Goal: Task Accomplishment & Management: Manage account settings

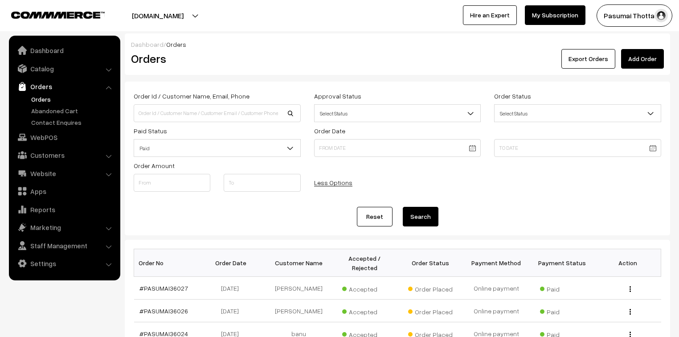
scroll to position [250, 0]
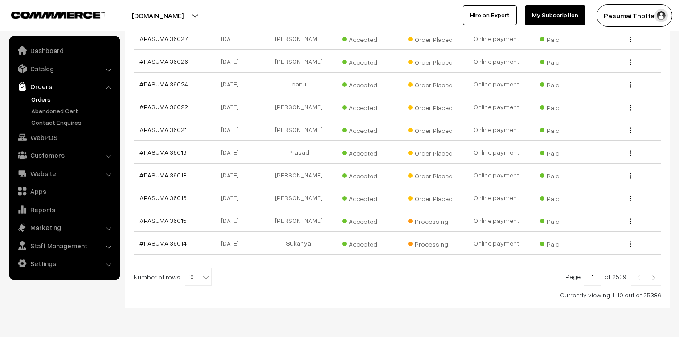
click at [34, 99] on link "Orders" at bounding box center [73, 99] width 88 height 9
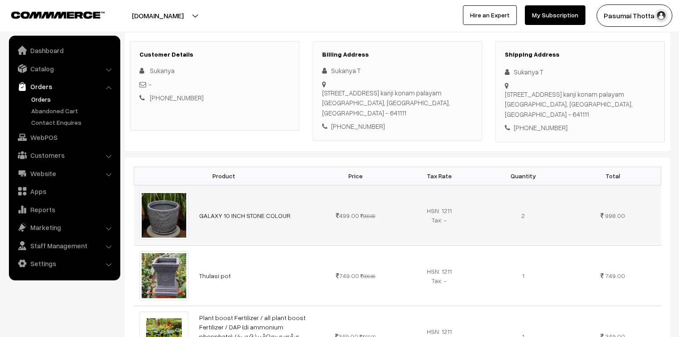
scroll to position [107, 0]
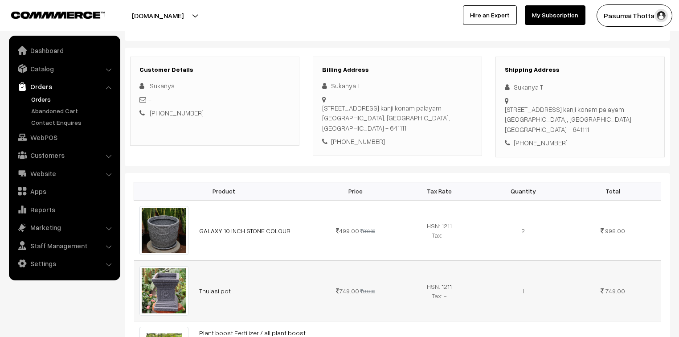
click at [193, 261] on td at bounding box center [164, 291] width 60 height 60
click at [194, 261] on td "Thulasi pot" at bounding box center [254, 291] width 120 height 60
click at [177, 305] on td at bounding box center [164, 291] width 60 height 60
click at [196, 300] on tr "Thulasi pot 749.00 999.00" at bounding box center [397, 291] width 527 height 60
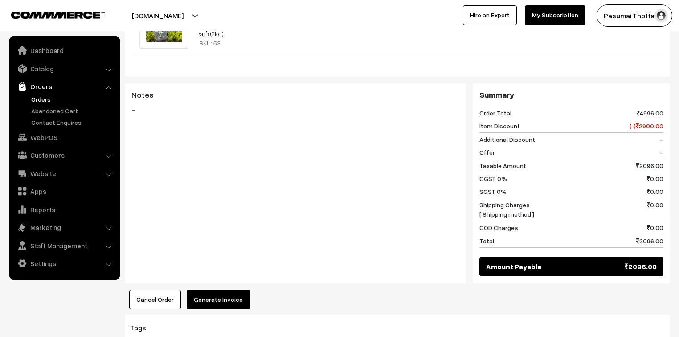
scroll to position [521, 0]
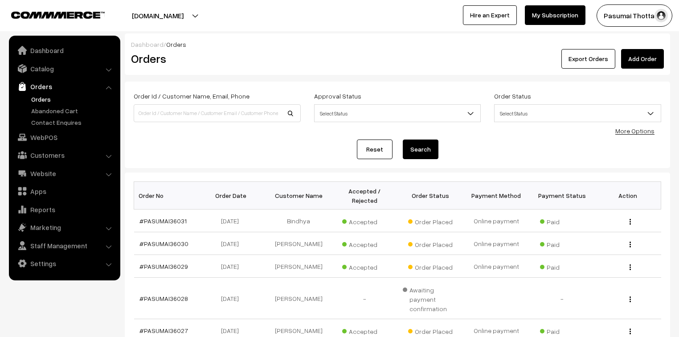
click at [633, 130] on link "More Options" at bounding box center [635, 131] width 39 height 8
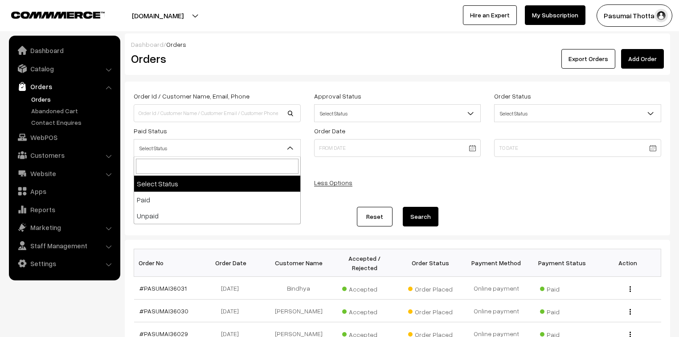
click at [214, 150] on span "Select Status" at bounding box center [217, 148] width 166 height 16
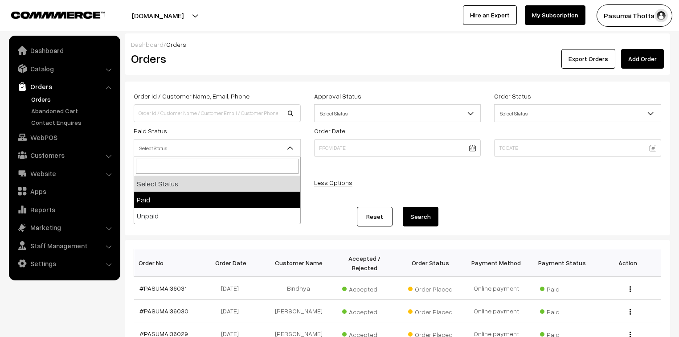
select select "1"
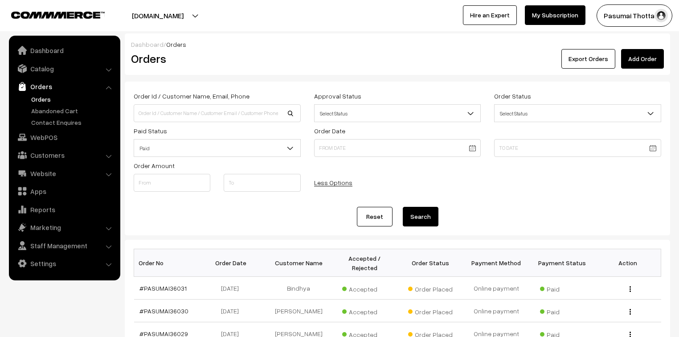
click at [429, 219] on button "Search" at bounding box center [421, 217] width 36 height 20
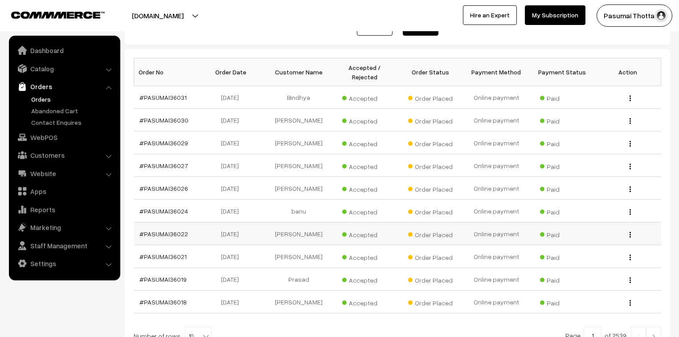
scroll to position [214, 0]
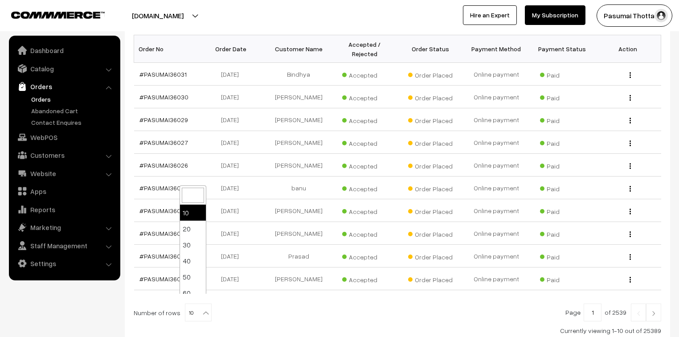
click at [202, 309] on b at bounding box center [206, 313] width 9 height 9
select select "40"
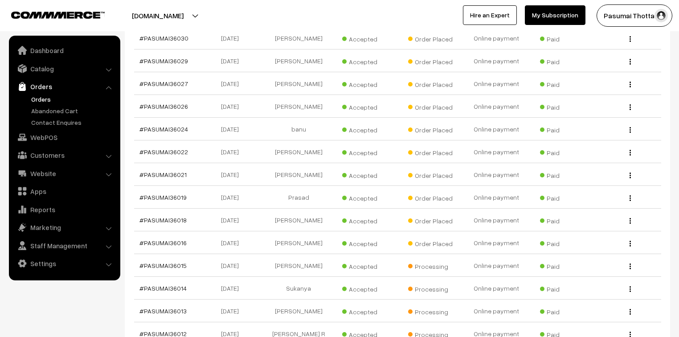
scroll to position [285, 0]
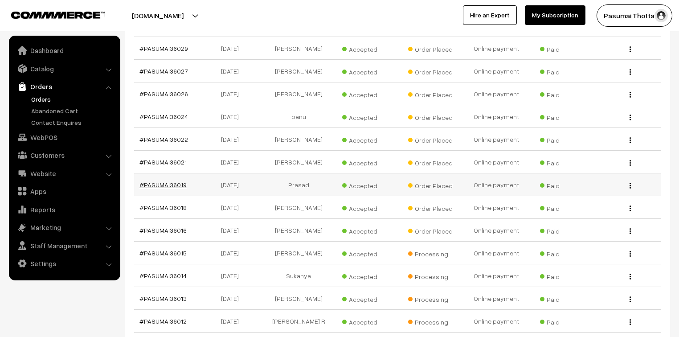
drag, startPoint x: 183, startPoint y: 177, endPoint x: 172, endPoint y: 175, distance: 10.8
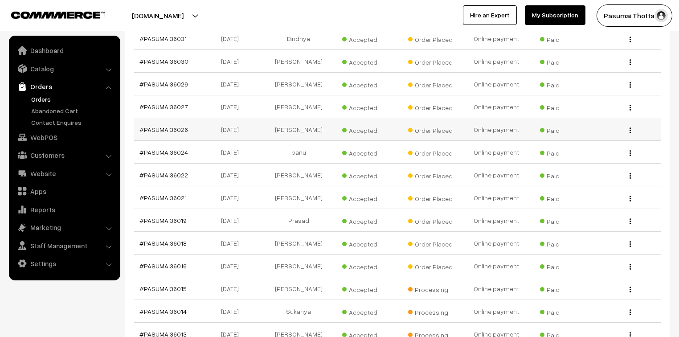
scroll to position [214, 0]
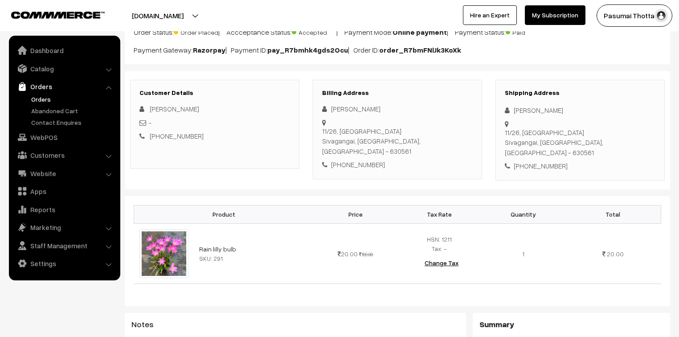
scroll to position [71, 0]
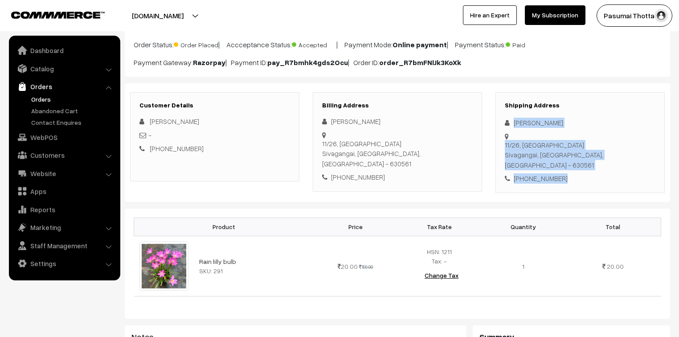
drag, startPoint x: 515, startPoint y: 123, endPoint x: 571, endPoint y: 157, distance: 65.2
click at [571, 157] on div "Shipping Address Muthuvel Muthuvel 11/26, Akilandapuram Sivagangai, Tamil Nadu,…" at bounding box center [580, 142] width 169 height 101
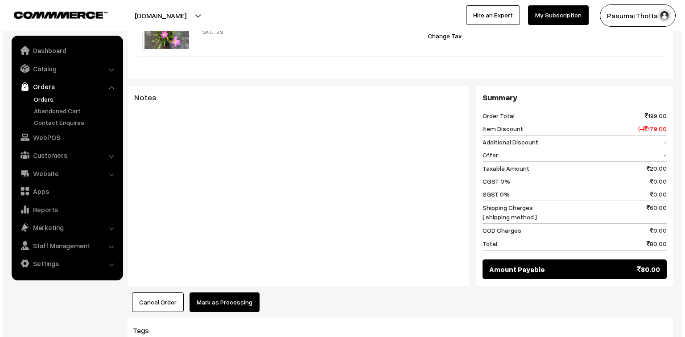
scroll to position [357, 0]
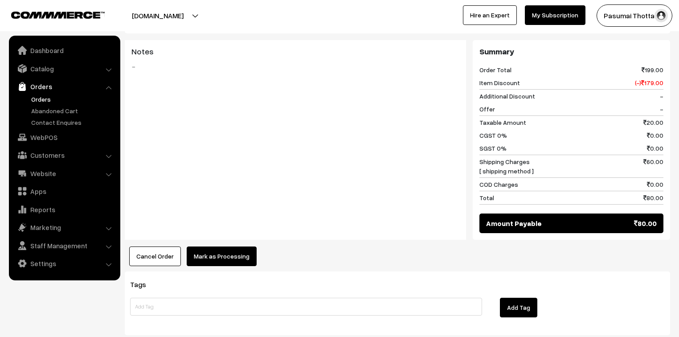
click at [224, 247] on button "Mark as Processing" at bounding box center [222, 257] width 70 height 20
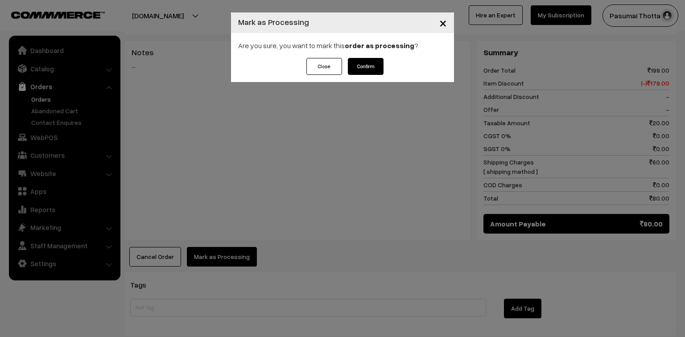
click at [360, 68] on button "Confirm" at bounding box center [366, 66] width 36 height 17
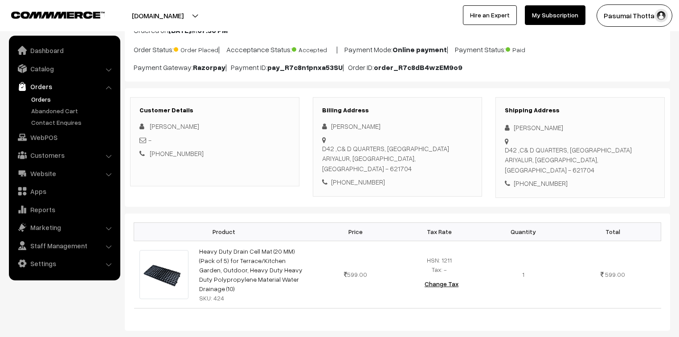
scroll to position [71, 0]
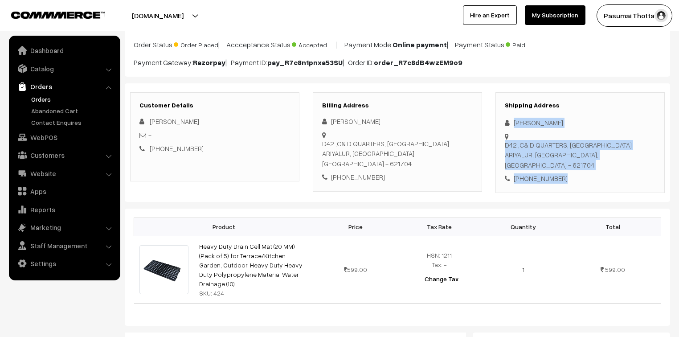
drag, startPoint x: 510, startPoint y: 123, endPoint x: 576, endPoint y: 181, distance: 87.7
click at [576, 181] on div "Shipping Address Gowri Selvakumar D42 ,C& D QUARTERS, GOVT ARIYALUR MEDICAL COL…" at bounding box center [580, 142] width 169 height 101
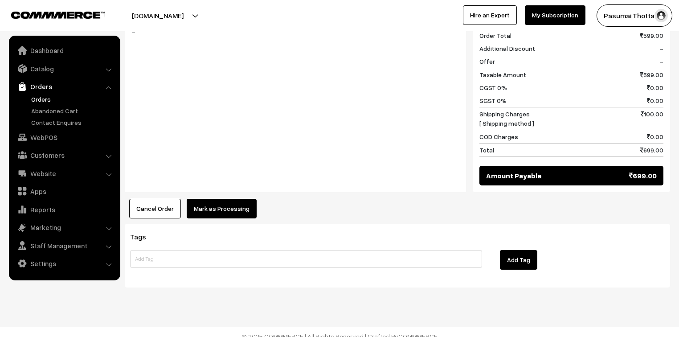
click at [222, 202] on button "Mark as Processing" at bounding box center [222, 209] width 70 height 20
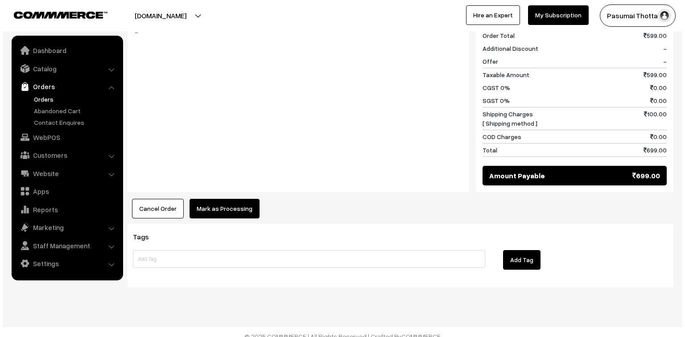
scroll to position [399, 0]
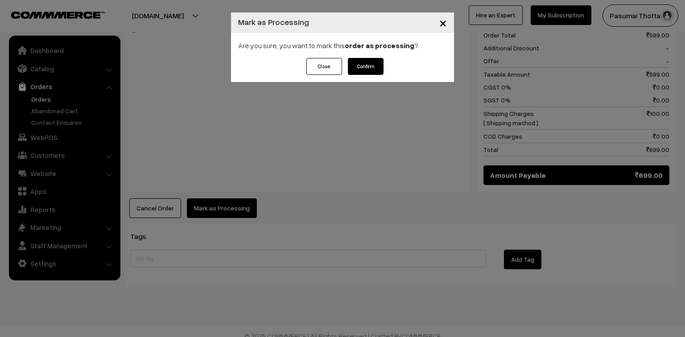
click at [366, 61] on button "Confirm" at bounding box center [366, 66] width 36 height 17
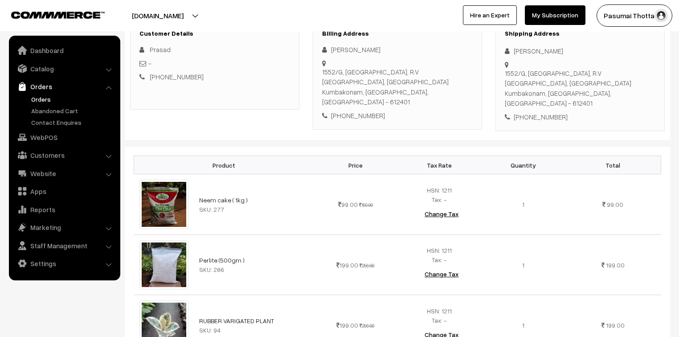
scroll to position [143, 0]
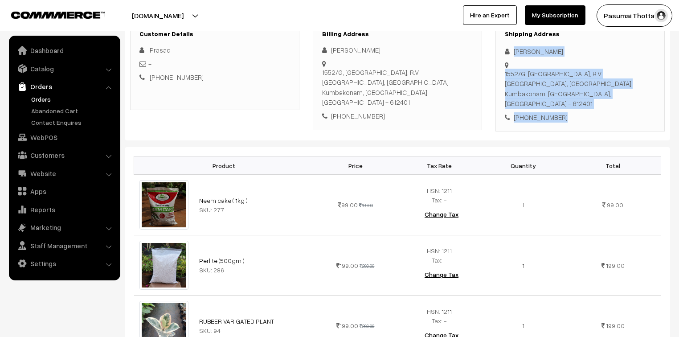
drag, startPoint x: 511, startPoint y: 53, endPoint x: 572, endPoint y: 107, distance: 81.5
click at [572, 107] on div "Shipping Address [PERSON_NAME] [STREET_ADDRESS] [PHONE_NUMBER]" at bounding box center [580, 76] width 169 height 111
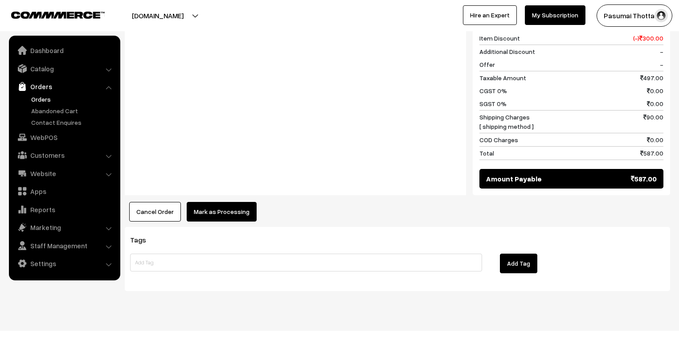
click at [243, 202] on button "Mark as Processing" at bounding box center [222, 212] width 70 height 20
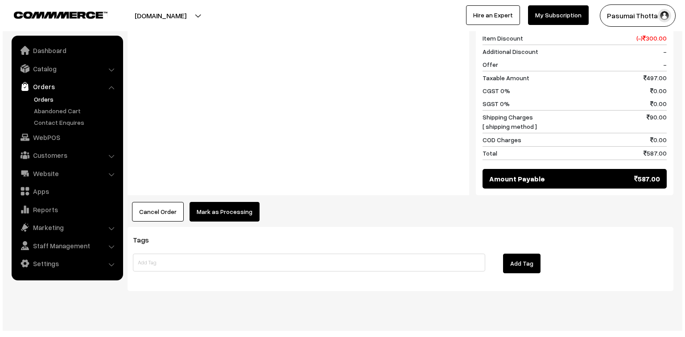
scroll to position [534, 0]
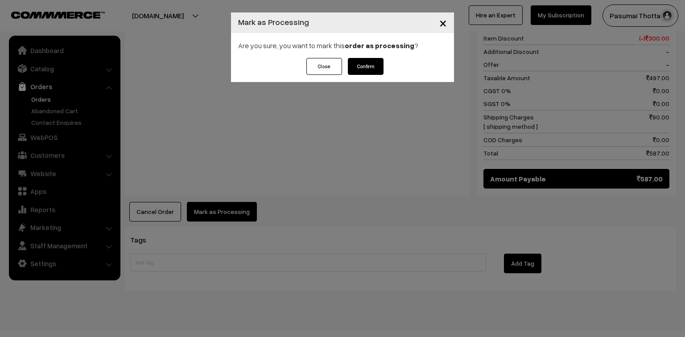
click at [358, 67] on button "Confirm" at bounding box center [366, 66] width 36 height 17
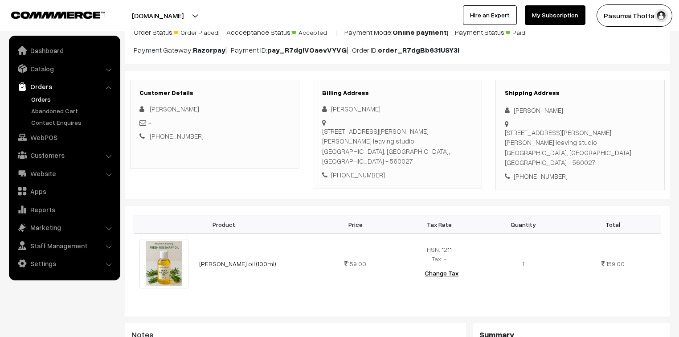
scroll to position [71, 0]
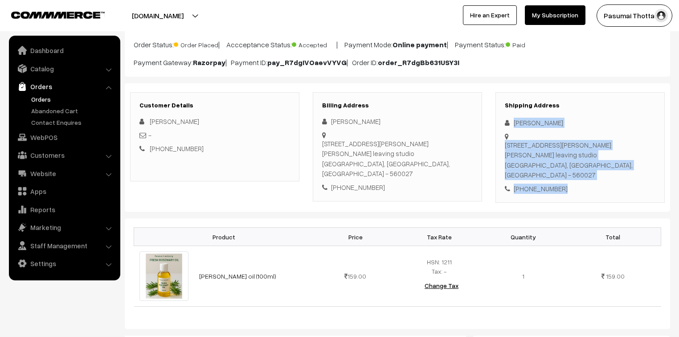
drag, startPoint x: 511, startPoint y: 123, endPoint x: 586, endPoint y: 191, distance: 100.7
click at [586, 191] on div "Shipping Address [PERSON_NAME] [STREET_ADDRESS][PERSON_NAME][GEOGRAPHIC_DATA][P…" at bounding box center [580, 147] width 169 height 111
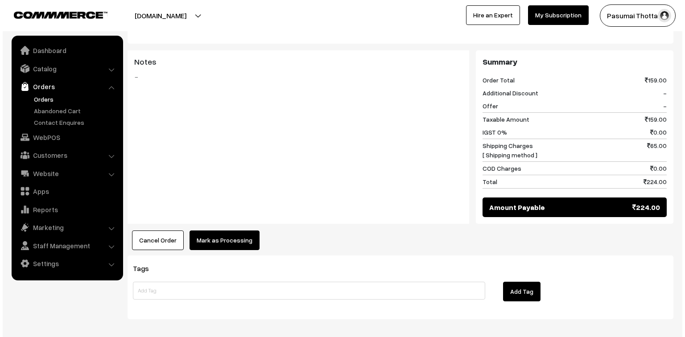
scroll to position [392, 0]
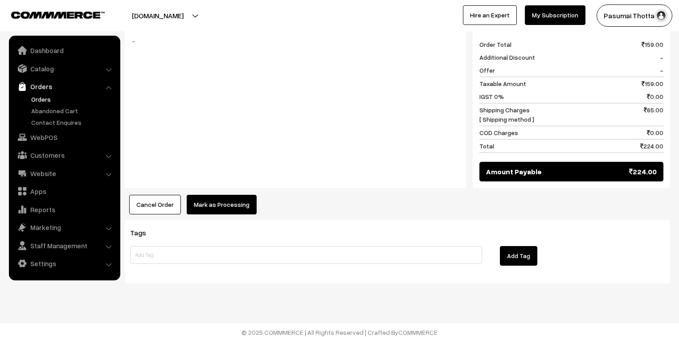
click at [219, 197] on button "Mark as Processing" at bounding box center [222, 205] width 70 height 20
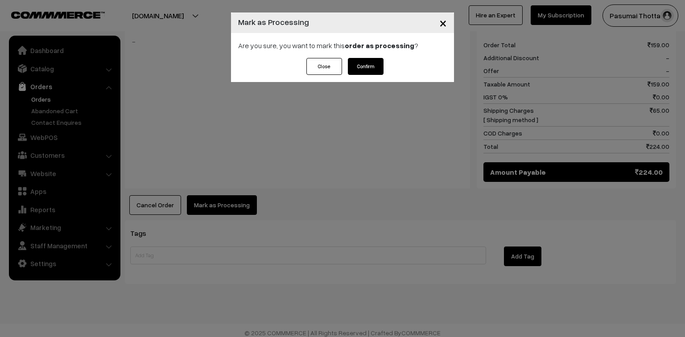
click at [365, 74] on div "Close Confirm" at bounding box center [342, 70] width 223 height 24
click at [365, 74] on button "Confirm" at bounding box center [366, 66] width 36 height 17
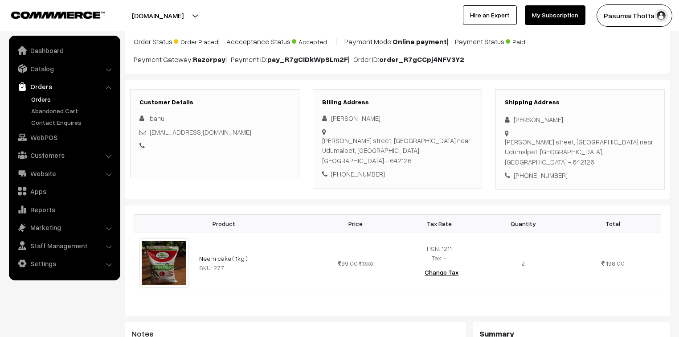
scroll to position [71, 0]
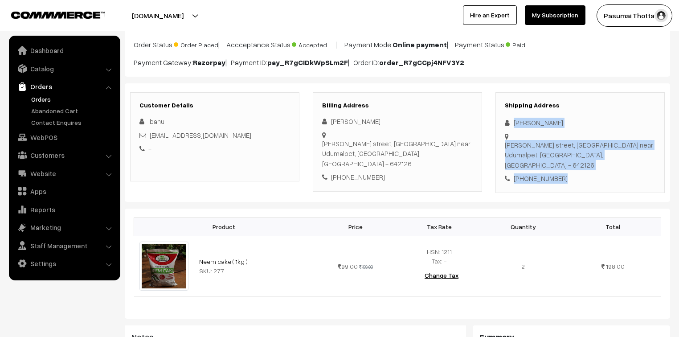
drag, startPoint x: 514, startPoint y: 122, endPoint x: 574, endPoint y: 159, distance: 71.3
click at [574, 159] on div "Shipping Address Banu [PERSON_NAME][GEOGRAPHIC_DATA], Nadar kalyana mandapam ne…" at bounding box center [580, 142] width 169 height 101
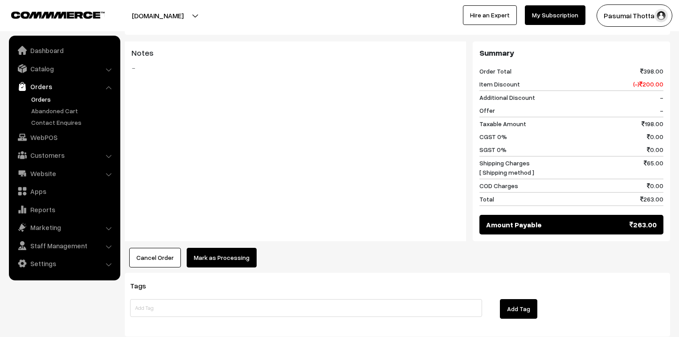
scroll to position [399, 0]
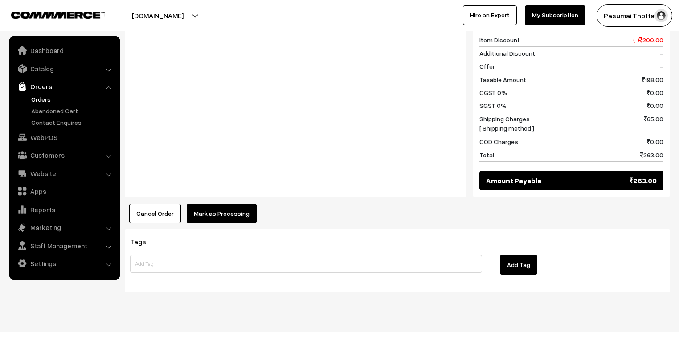
click at [238, 204] on button "Mark as Processing" at bounding box center [222, 214] width 70 height 20
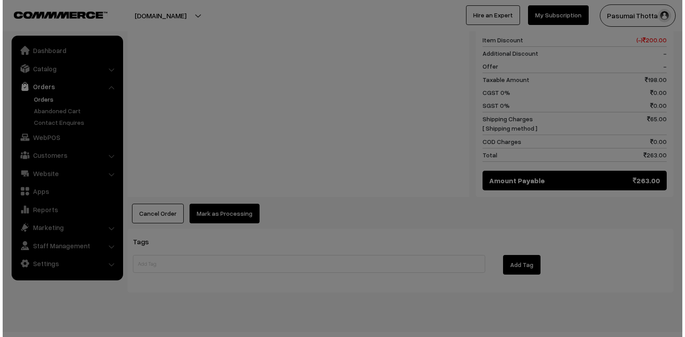
scroll to position [400, 0]
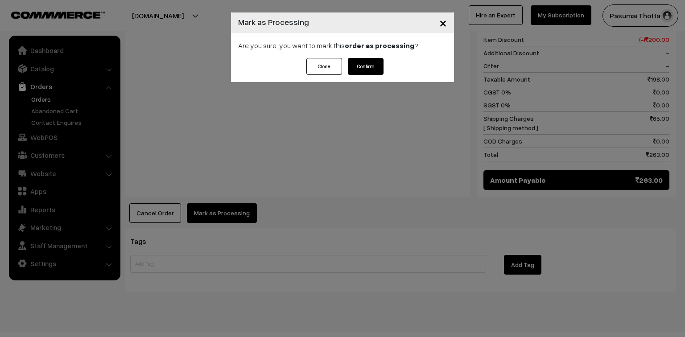
click at [376, 67] on button "Confirm" at bounding box center [366, 66] width 36 height 17
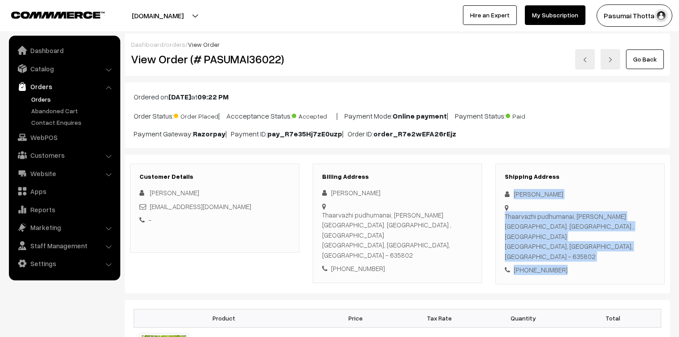
drag, startPoint x: 514, startPoint y: 194, endPoint x: 586, endPoint y: 256, distance: 95.2
click at [586, 256] on div "Shipping Address Bharathi Vignesh Thaarvazhi pudhumanai, paneerselvam nagar. Am…" at bounding box center [580, 224] width 169 height 121
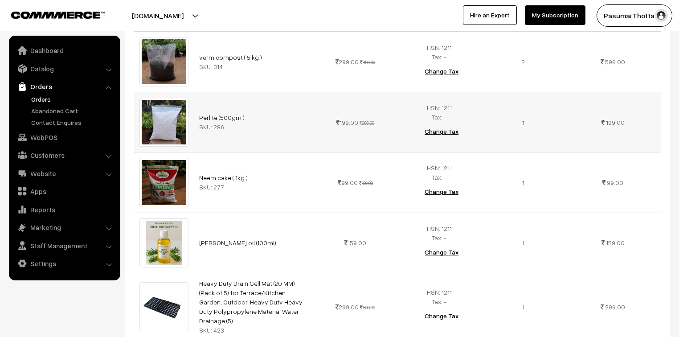
scroll to position [357, 0]
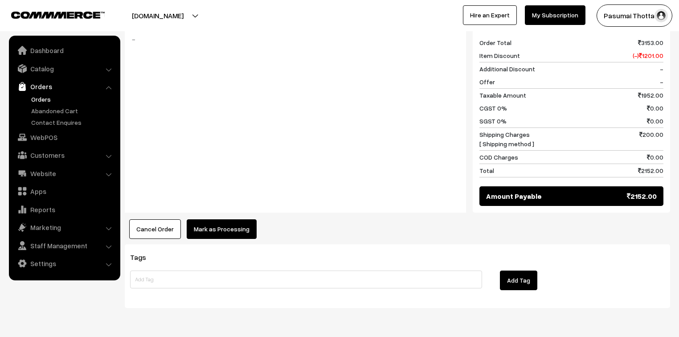
click at [224, 219] on button "Mark as Processing" at bounding box center [222, 229] width 70 height 20
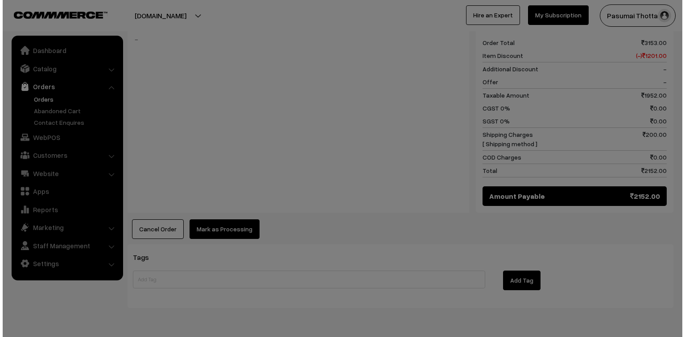
scroll to position [716, 0]
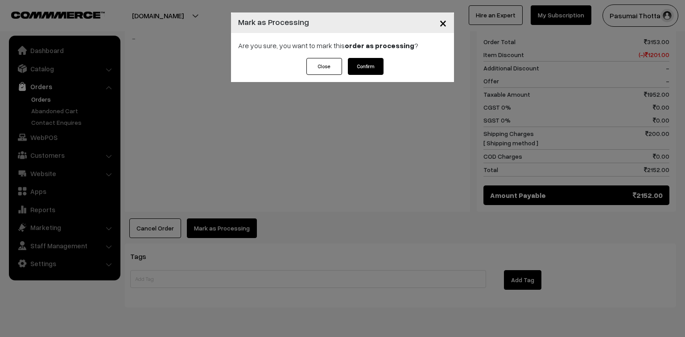
click at [355, 70] on button "Confirm" at bounding box center [366, 66] width 36 height 17
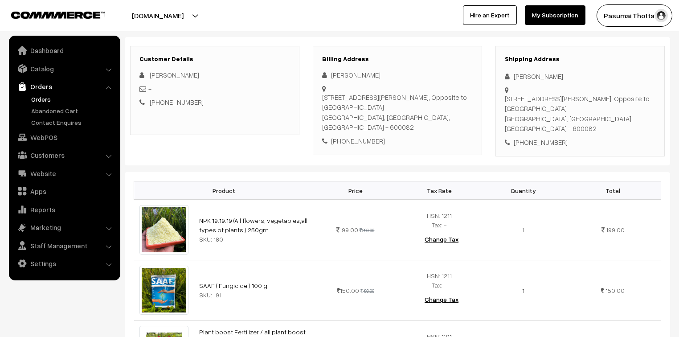
scroll to position [107, 0]
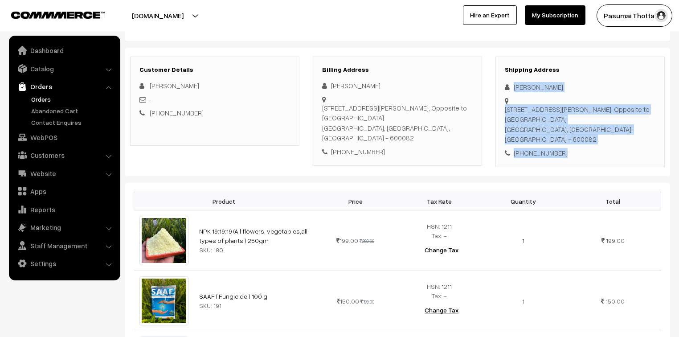
drag, startPoint x: 514, startPoint y: 87, endPoint x: 571, endPoint y: 141, distance: 77.9
click at [571, 141] on div "Shipping Address [PERSON_NAME] [STREET_ADDRESS][PERSON_NAME] [PHONE_NUMBER]" at bounding box center [580, 112] width 169 height 111
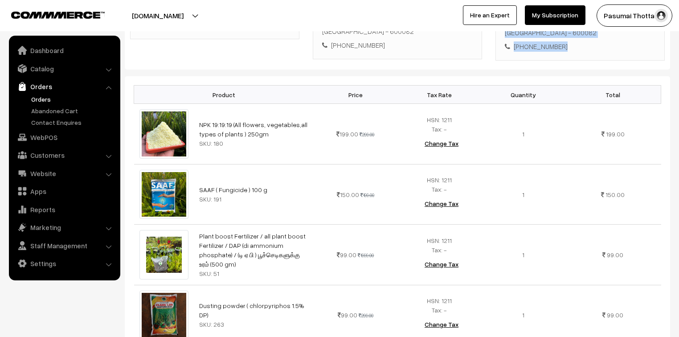
scroll to position [214, 0]
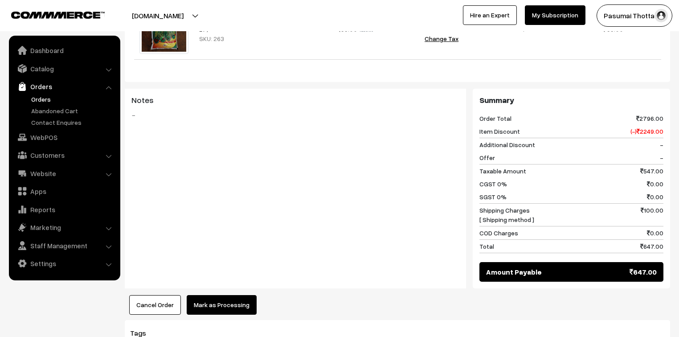
click at [226, 299] on button "Mark as Processing" at bounding box center [222, 305] width 70 height 20
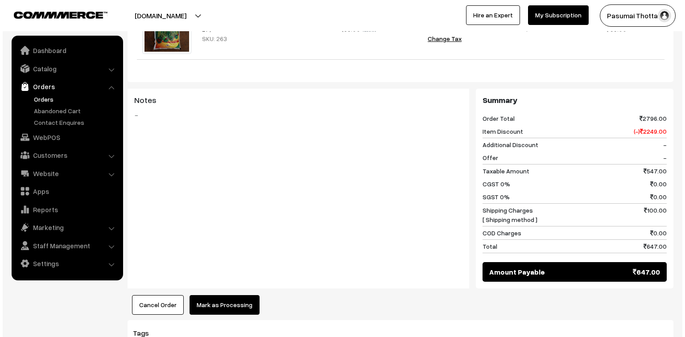
scroll to position [501, 0]
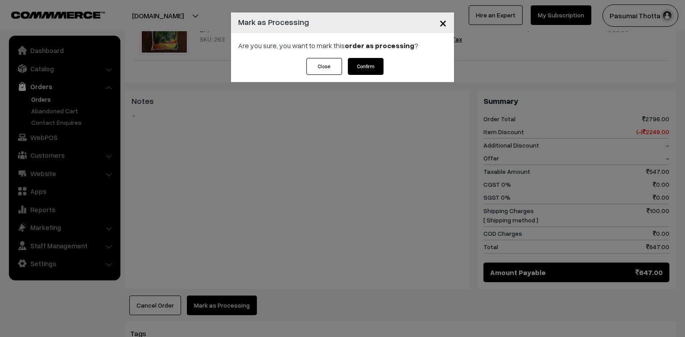
click at [369, 64] on button "Confirm" at bounding box center [366, 66] width 36 height 17
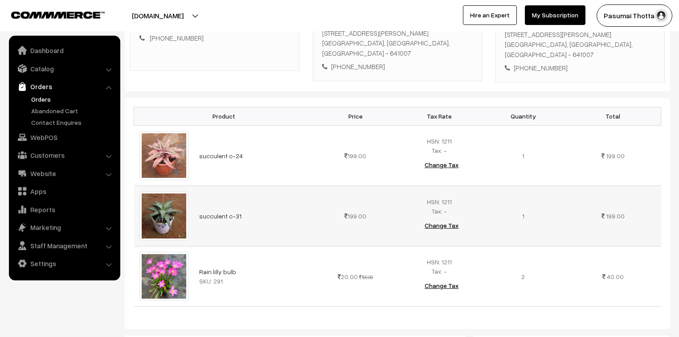
scroll to position [143, 0]
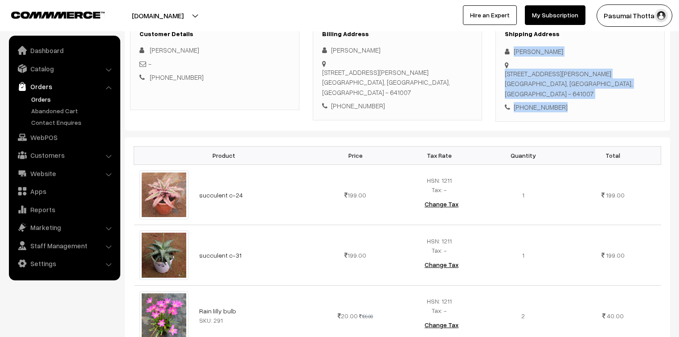
drag, startPoint x: 511, startPoint y: 53, endPoint x: 572, endPoint y: 103, distance: 78.2
click at [572, 103] on div "Shipping Address Shoba Roy 30, Sobha emerald, Harishree garden, Thondamuthur Ro…" at bounding box center [580, 71] width 169 height 101
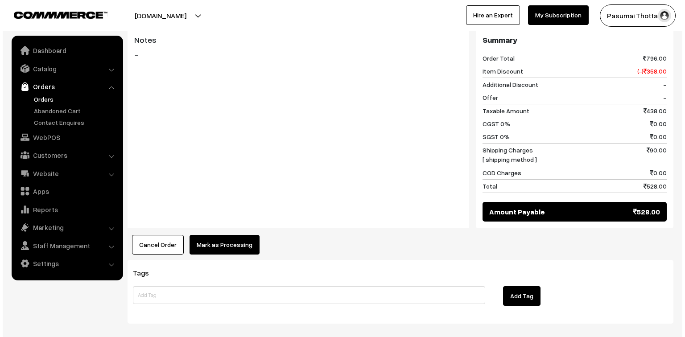
scroll to position [499, 0]
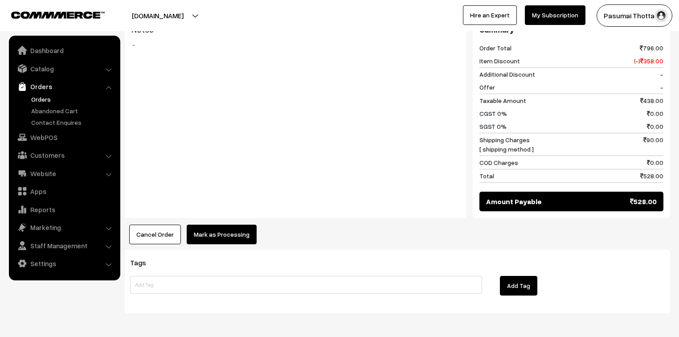
click at [204, 233] on button "Mark as Processing" at bounding box center [222, 235] width 70 height 20
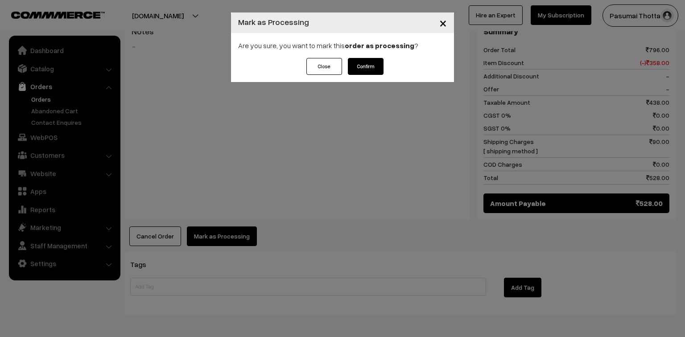
click at [366, 65] on button "Confirm" at bounding box center [366, 66] width 36 height 17
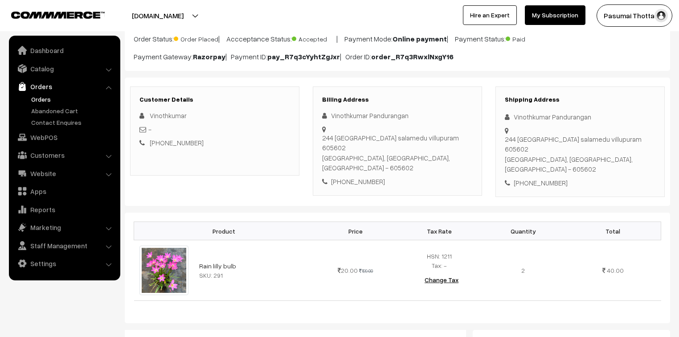
scroll to position [71, 0]
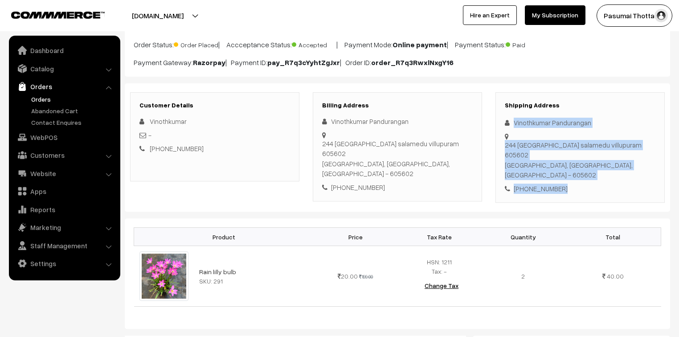
drag, startPoint x: 512, startPoint y: 122, endPoint x: 580, endPoint y: 159, distance: 77.2
click at [580, 159] on div "Shipping Address Vinothkumar Pandurangan [STREET_ADDRESS] [PHONE_NUMBER]" at bounding box center [580, 147] width 169 height 111
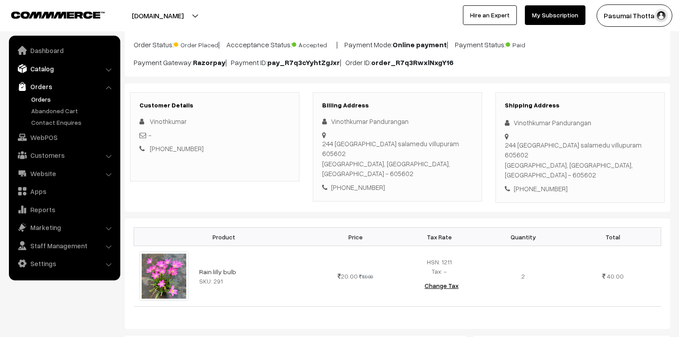
click at [33, 66] on link "Catalog" at bounding box center [64, 69] width 106 height 16
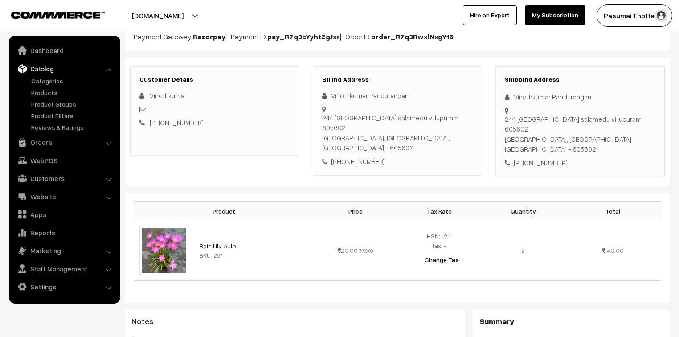
scroll to position [143, 0]
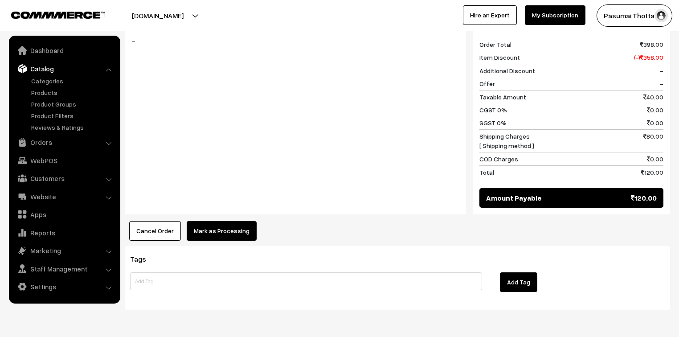
click at [249, 221] on button "Mark as Processing" at bounding box center [222, 231] width 70 height 20
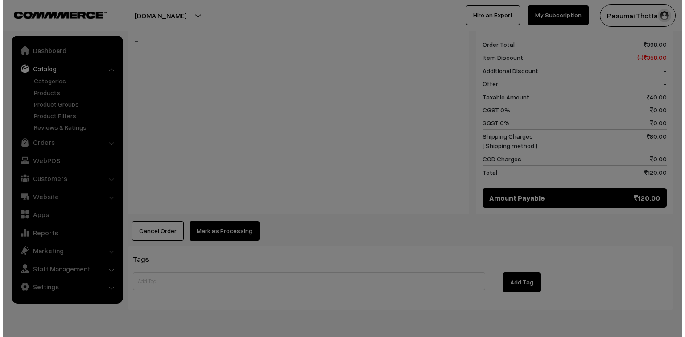
scroll to position [393, 0]
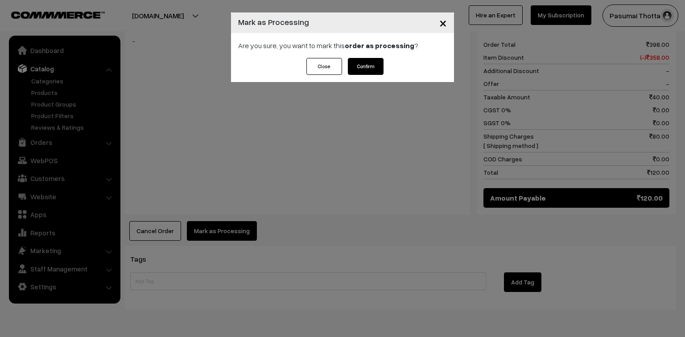
click at [380, 68] on button "Confirm" at bounding box center [366, 66] width 36 height 17
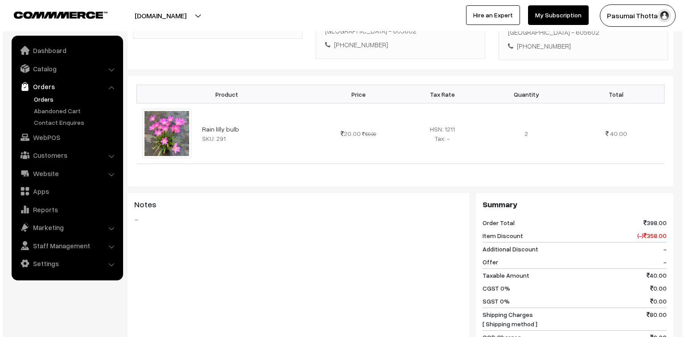
scroll to position [357, 0]
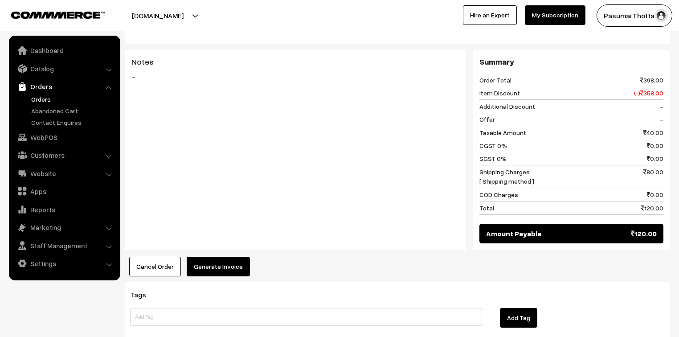
click at [222, 257] on button "Generate Invoice" at bounding box center [218, 267] width 63 height 20
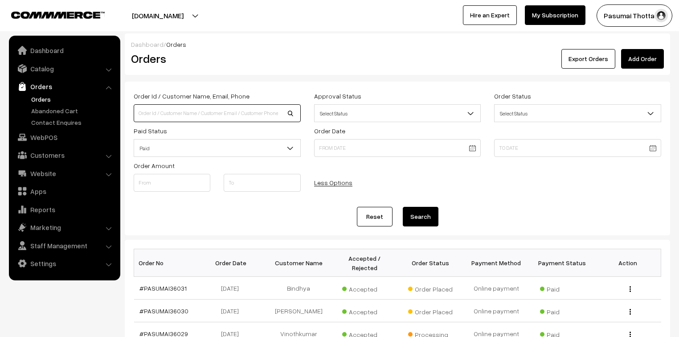
click at [185, 108] on input at bounding box center [217, 113] width 167 height 18
type input "8270074506"
click at [403, 207] on button "Search" at bounding box center [421, 217] width 36 height 20
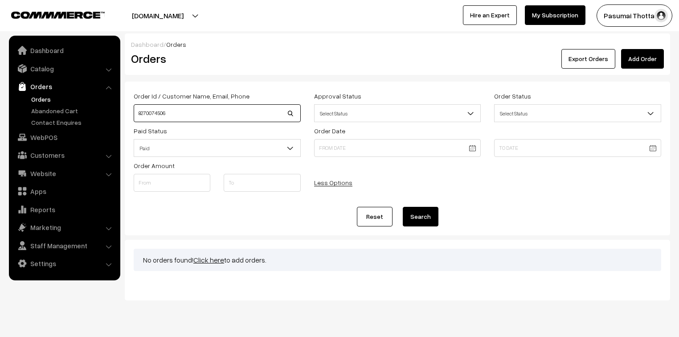
drag, startPoint x: 192, startPoint y: 114, endPoint x: 135, endPoint y: 114, distance: 57.1
click at [135, 114] on input "8270074506" at bounding box center [217, 113] width 167 height 18
type input "9787338988"
click at [403, 207] on button "Search" at bounding box center [421, 217] width 36 height 20
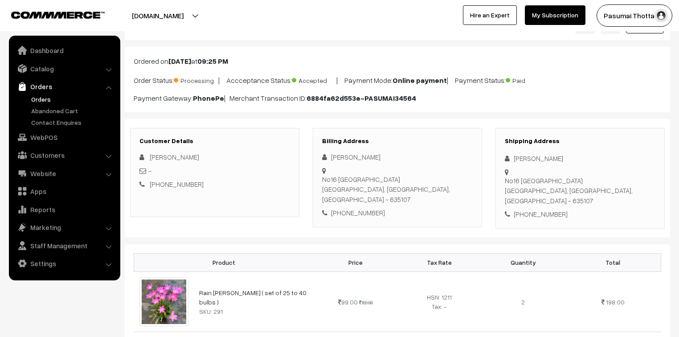
scroll to position [36, 0]
